Goal: Task Accomplishment & Management: Complete application form

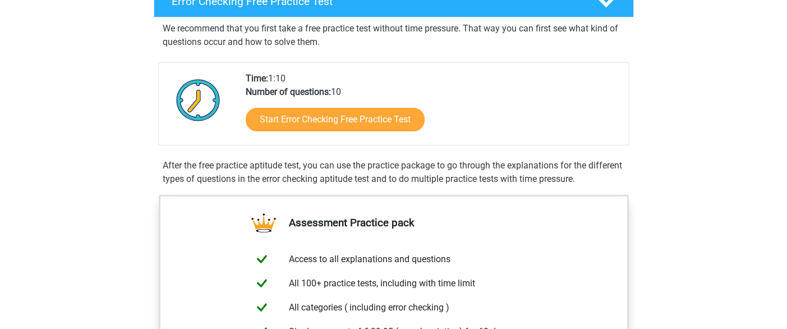
scroll to position [198, 0]
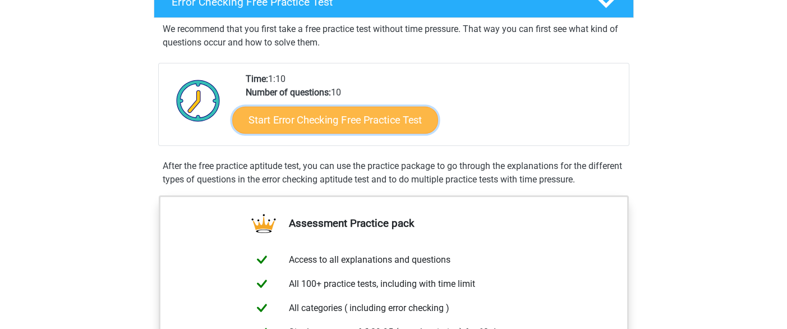
click at [342, 114] on link "Start Error Checking Free Practice Test" at bounding box center [335, 120] width 206 height 27
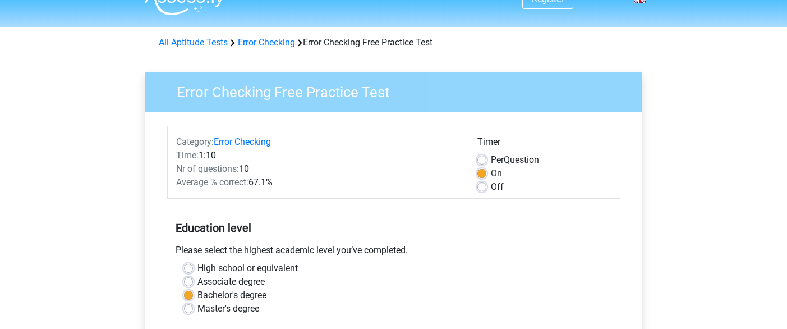
scroll to position [21, 0]
drag, startPoint x: 225, startPoint y: 165, endPoint x: 259, endPoint y: 166, distance: 34.2
click at [259, 166] on div "Nr of questions: 10" at bounding box center [318, 168] width 301 height 13
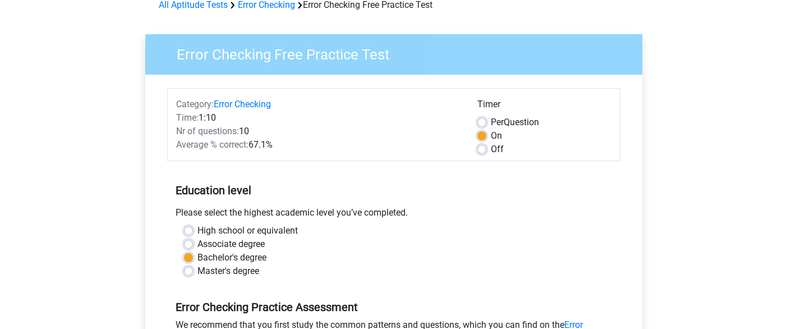
scroll to position [59, 0]
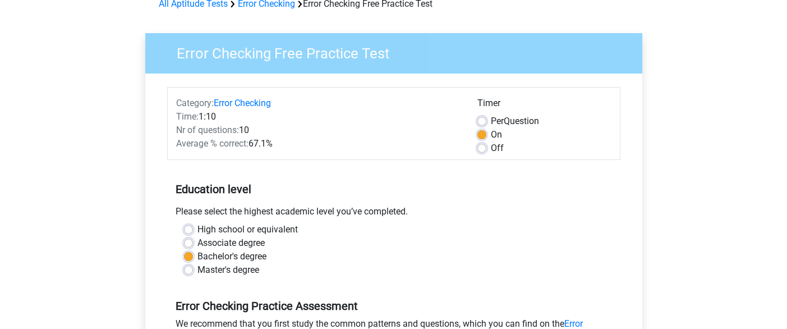
click at [491, 121] on label "Per Question" at bounding box center [515, 120] width 48 height 13
click at [485, 121] on input "Per Question" at bounding box center [482, 119] width 9 height 11
radio input "true"
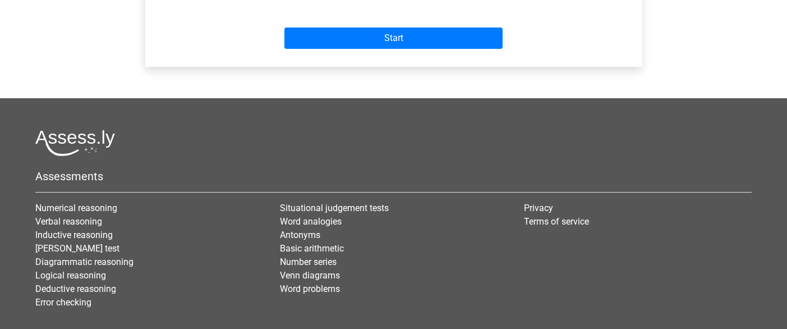
scroll to position [511, 0]
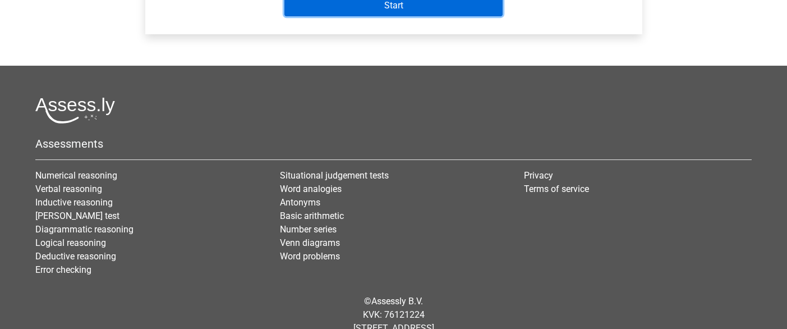
click at [387, 13] on input "Start" at bounding box center [394, 5] width 218 height 21
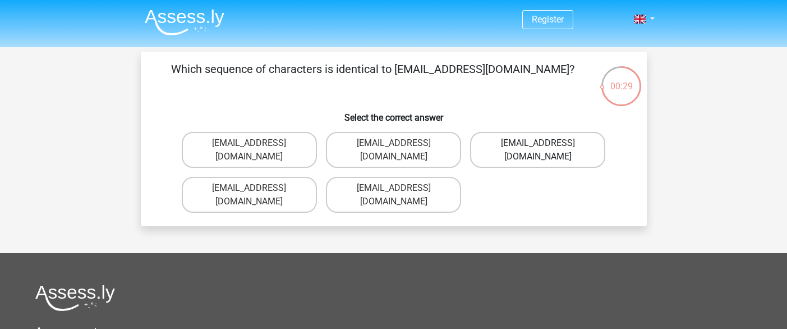
click at [522, 146] on label "[EMAIL_ADDRESS][DOMAIN_NAME]" at bounding box center [537, 150] width 135 height 36
click at [538, 146] on input "Evie_Meade@jointmail.com.uk" at bounding box center [541, 146] width 7 height 7
radio input "true"
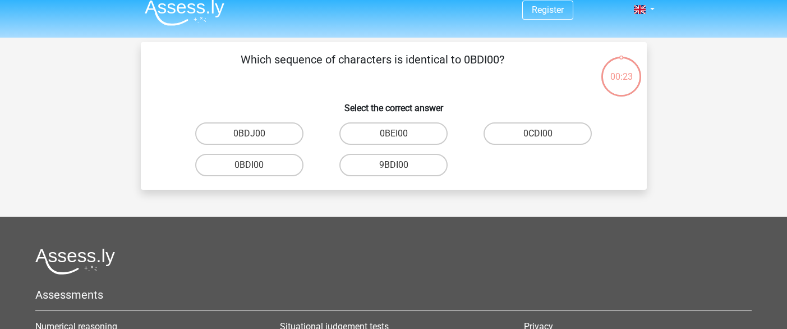
scroll to position [3, 0]
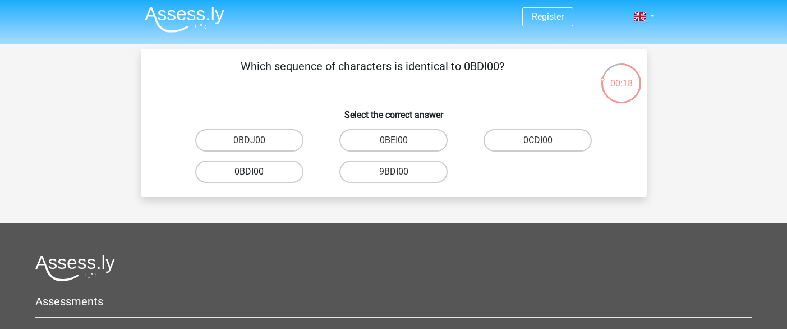
click at [258, 178] on label "0BDI00" at bounding box center [249, 172] width 108 height 22
click at [256, 178] on input "0BDI00" at bounding box center [252, 175] width 7 height 7
radio input "true"
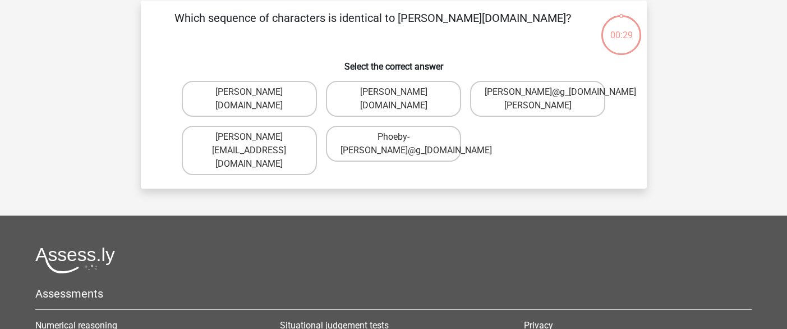
scroll to position [30, 0]
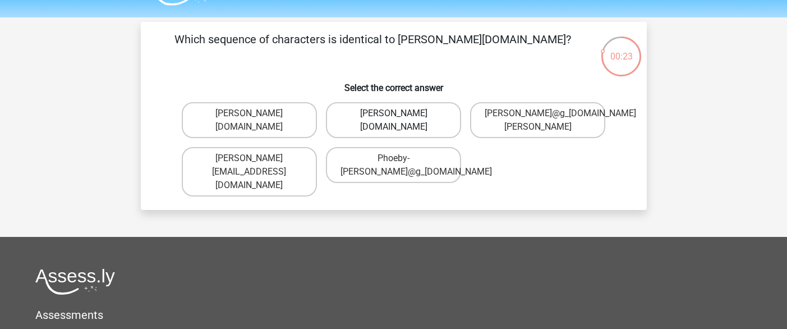
click at [409, 123] on label "Phoebe-Patterson@g_mail.gr" at bounding box center [393, 120] width 135 height 36
click at [401, 121] on input "Phoebe-Patterson@g_mail.gr" at bounding box center [396, 116] width 7 height 7
radio input "true"
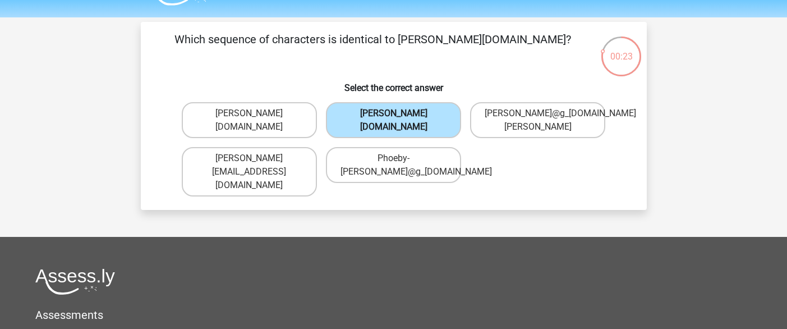
scroll to position [51, 0]
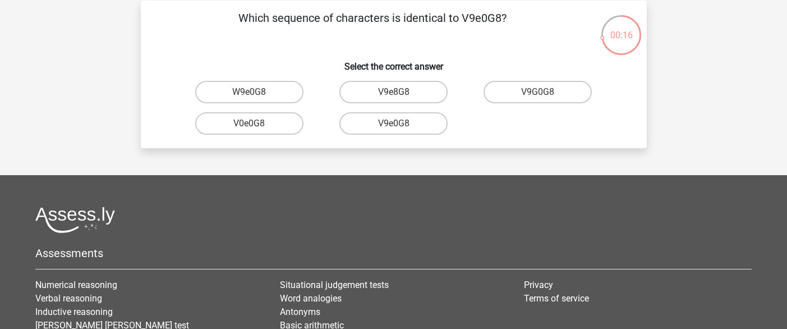
click at [396, 125] on input "V9e0G8" at bounding box center [396, 126] width 7 height 7
radio input "true"
click at [526, 96] on label "91O51S" at bounding box center [538, 92] width 108 height 22
click at [538, 96] on input "91O51S" at bounding box center [541, 95] width 7 height 7
radio input "true"
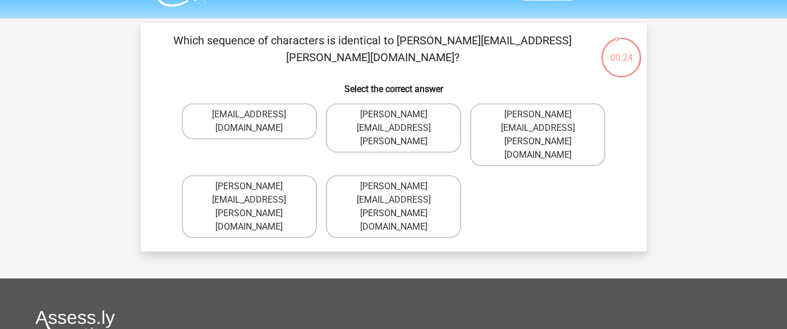
scroll to position [27, 0]
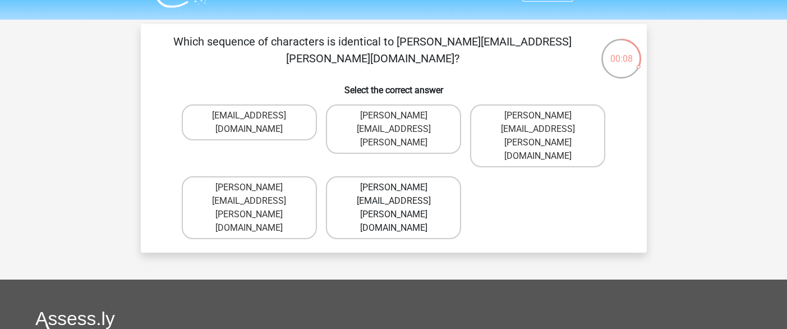
click at [361, 176] on label "Connor.Paterson@mailme.com" at bounding box center [393, 207] width 135 height 63
click at [393, 187] on input "Connor.Paterson@mailme.com" at bounding box center [396, 190] width 7 height 7
radio input "true"
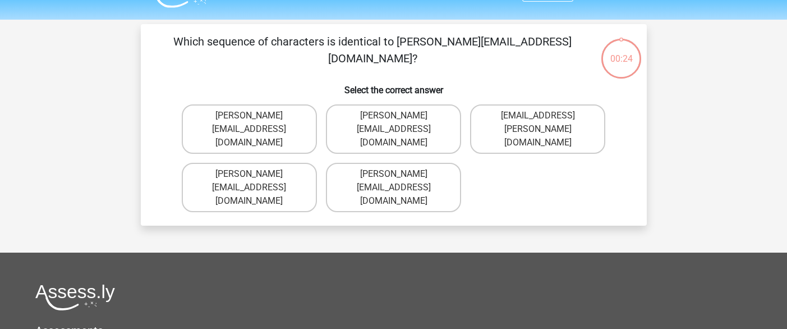
scroll to position [51, 0]
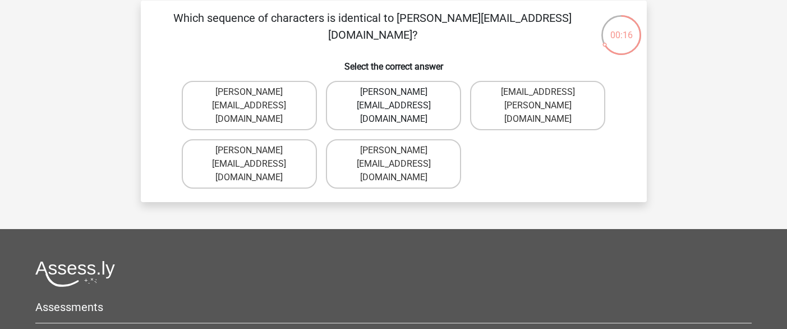
click at [383, 104] on label "Ava-Carroll@mailme.uk.com" at bounding box center [393, 105] width 135 height 49
click at [393, 99] on input "Ava-Carroll@mailme.uk.com" at bounding box center [396, 95] width 7 height 7
radio input "true"
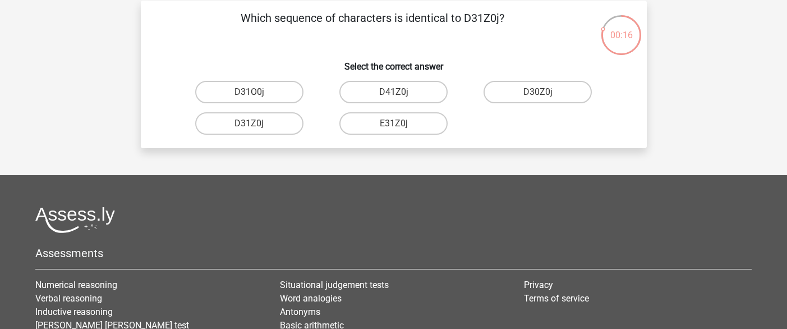
click at [249, 125] on input "D31Z0j" at bounding box center [252, 126] width 7 height 7
radio input "true"
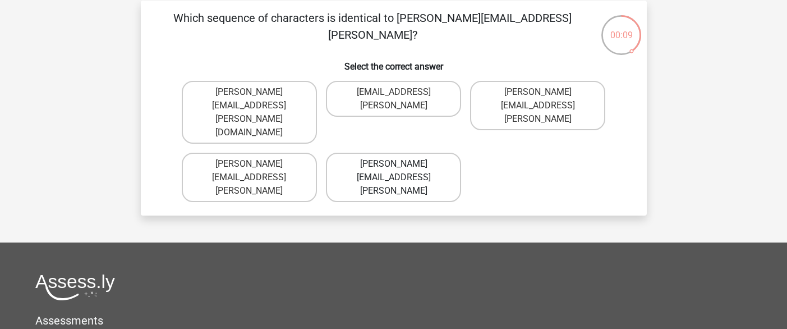
click at [398, 153] on label "Arthur.Bradly@mailme.coo" at bounding box center [393, 177] width 135 height 49
click at [398, 164] on input "Arthur.Bradly@mailme.coo" at bounding box center [396, 167] width 7 height 7
radio input "true"
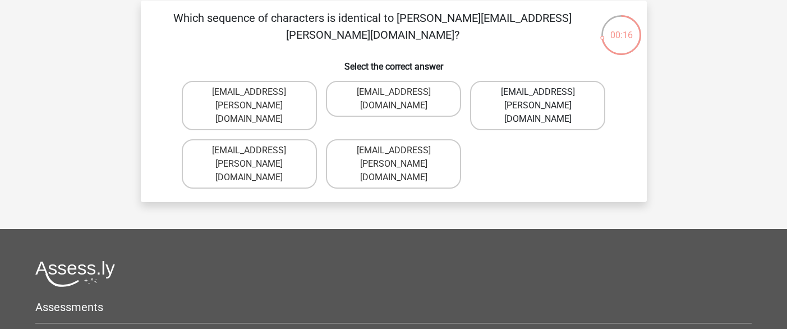
click at [530, 87] on label "Thea+Sadler@Gmail.uk.com" at bounding box center [537, 105] width 135 height 49
click at [538, 92] on input "Thea+Sadler@Gmail.uk.com" at bounding box center [541, 95] width 7 height 7
radio input "true"
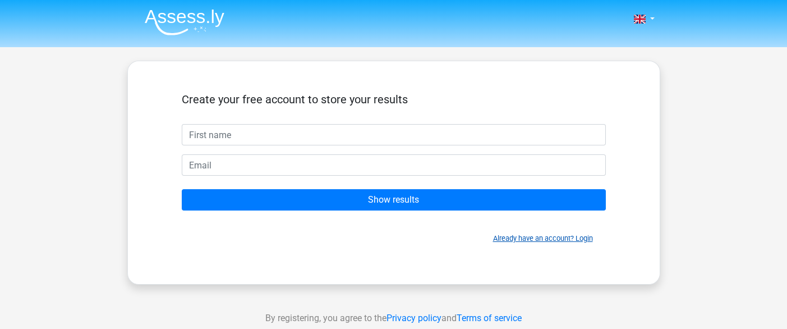
click at [537, 237] on link "Already have an account? Login" at bounding box center [543, 238] width 100 height 8
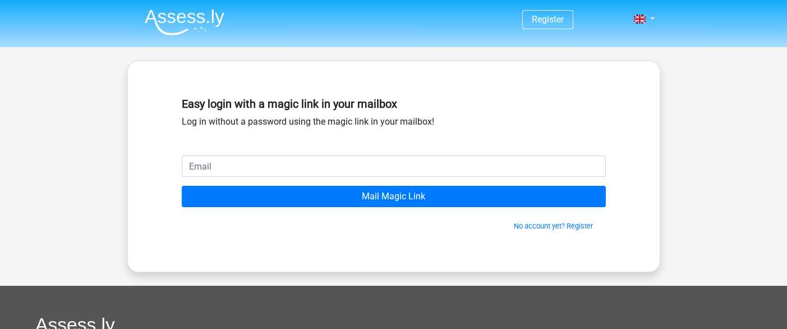
click at [431, 174] on input "email" at bounding box center [394, 165] width 424 height 21
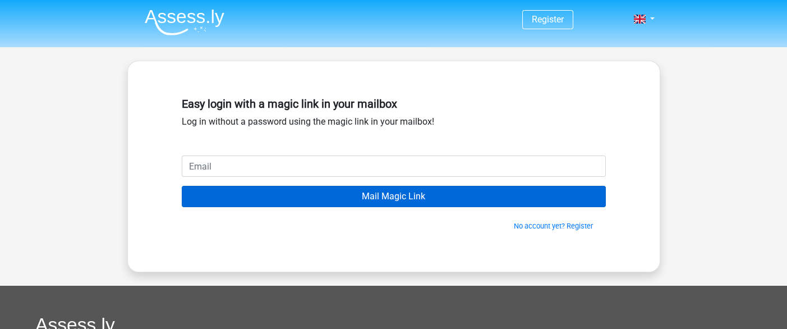
type input "rawattamannajuly@gmail.com"
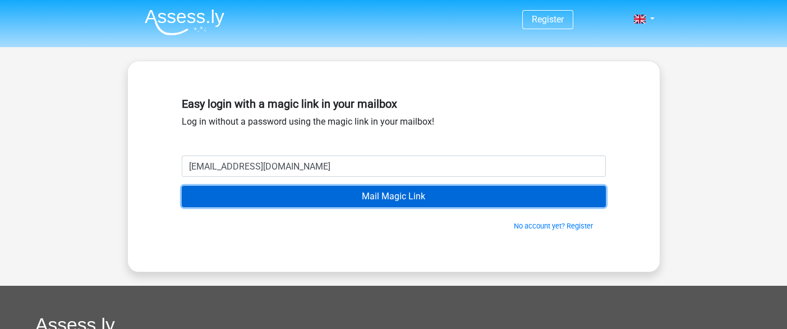
click at [392, 199] on input "Mail Magic Link" at bounding box center [394, 196] width 424 height 21
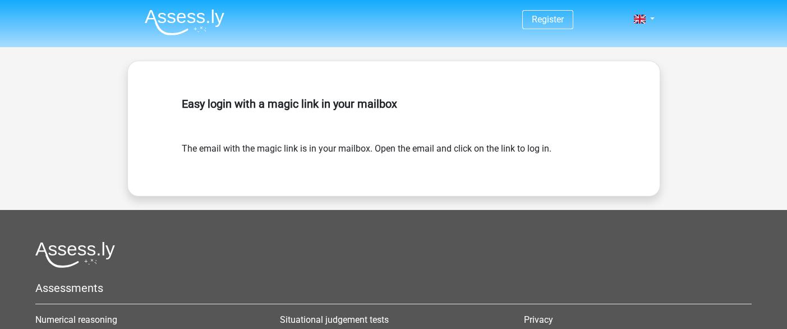
click at [265, 98] on h5 "Easy login with a magic link in your mailbox" at bounding box center [394, 103] width 424 height 13
